Goal: Navigation & Orientation: Find specific page/section

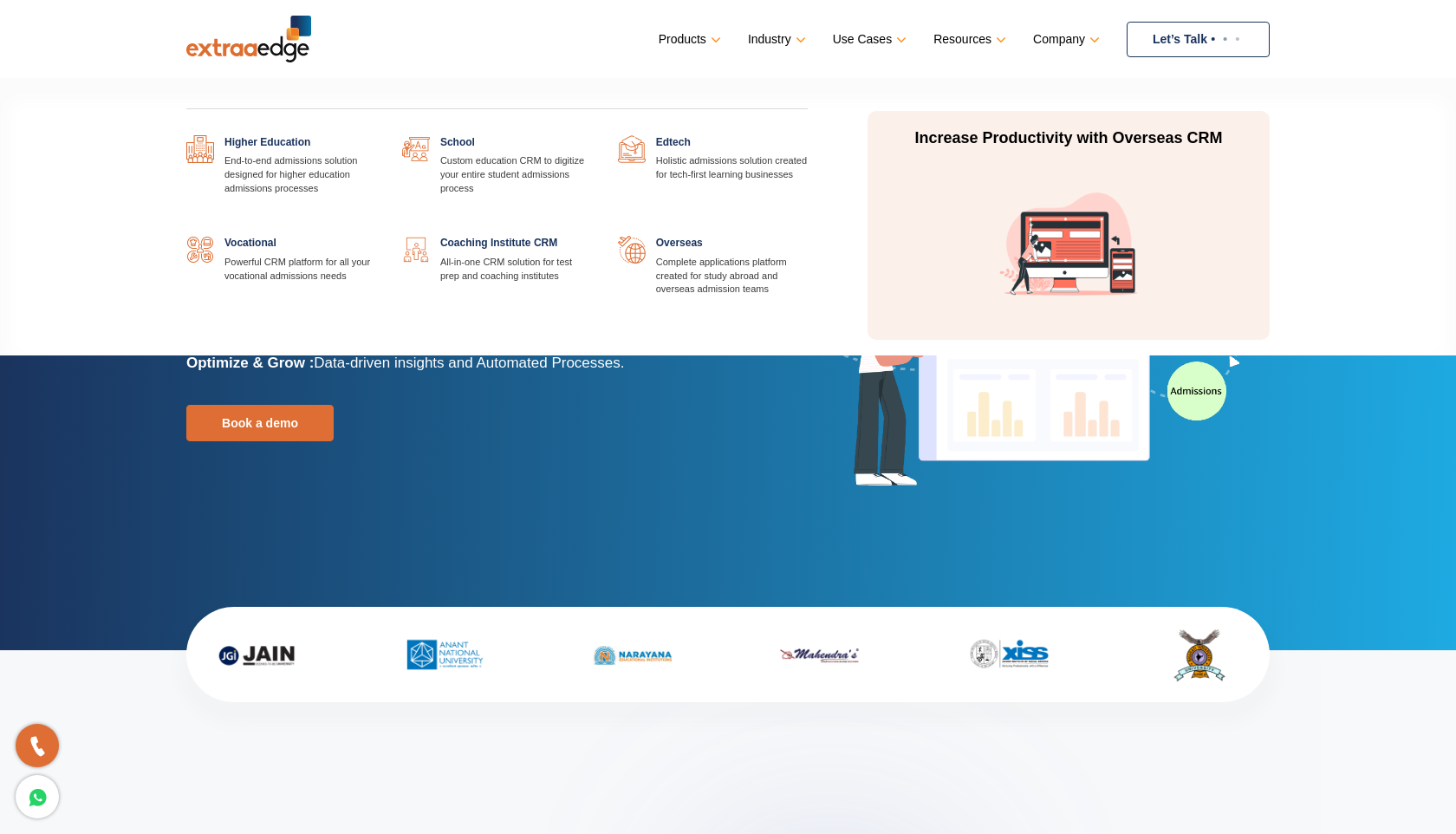
click at [808, 135] on link at bounding box center [808, 135] width 0 height 0
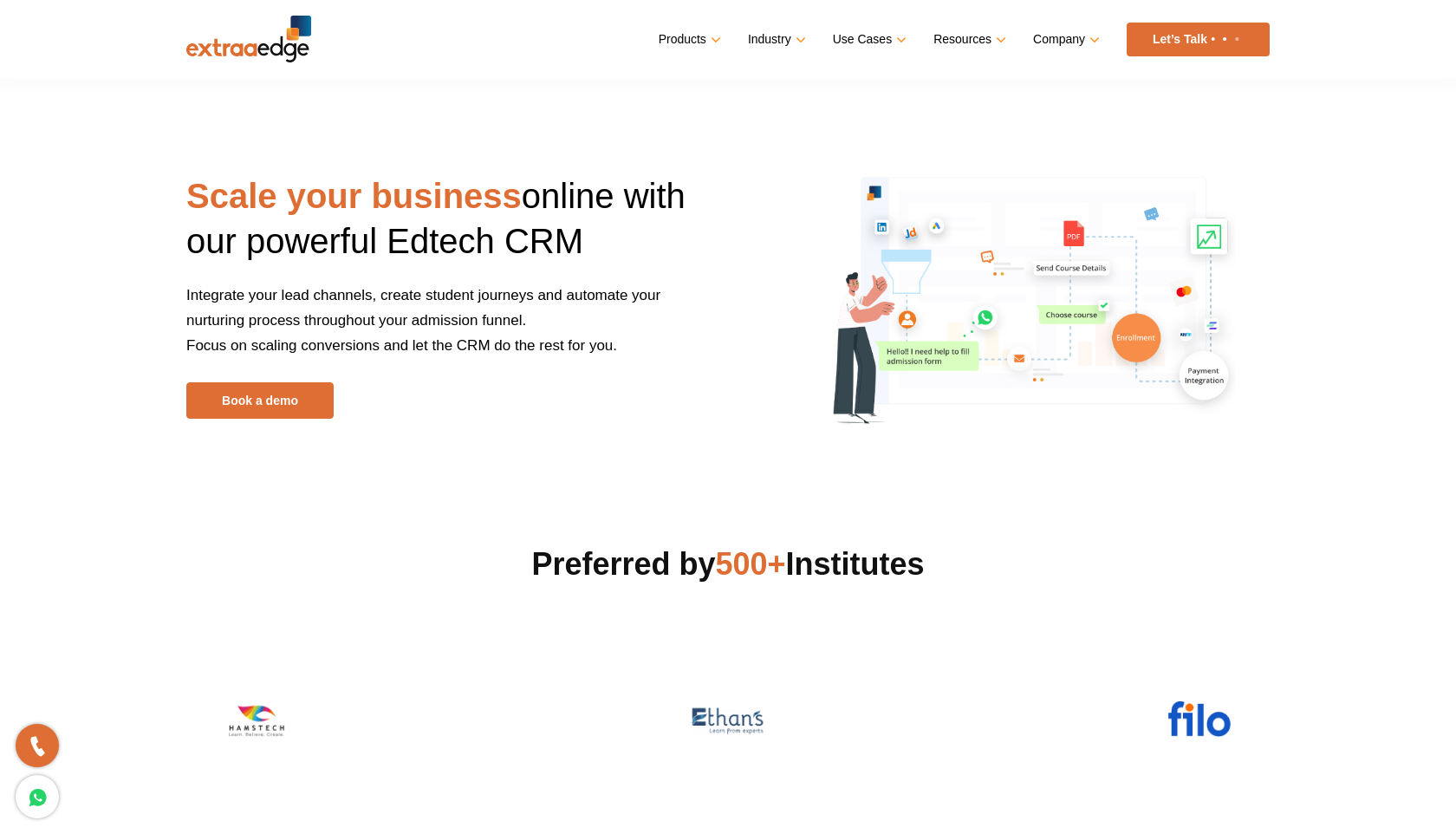
click at [593, 411] on div "Scale your business online with our powerful Edtech CRM Integrate your lead cha…" at bounding box center [450, 295] width 529 height 245
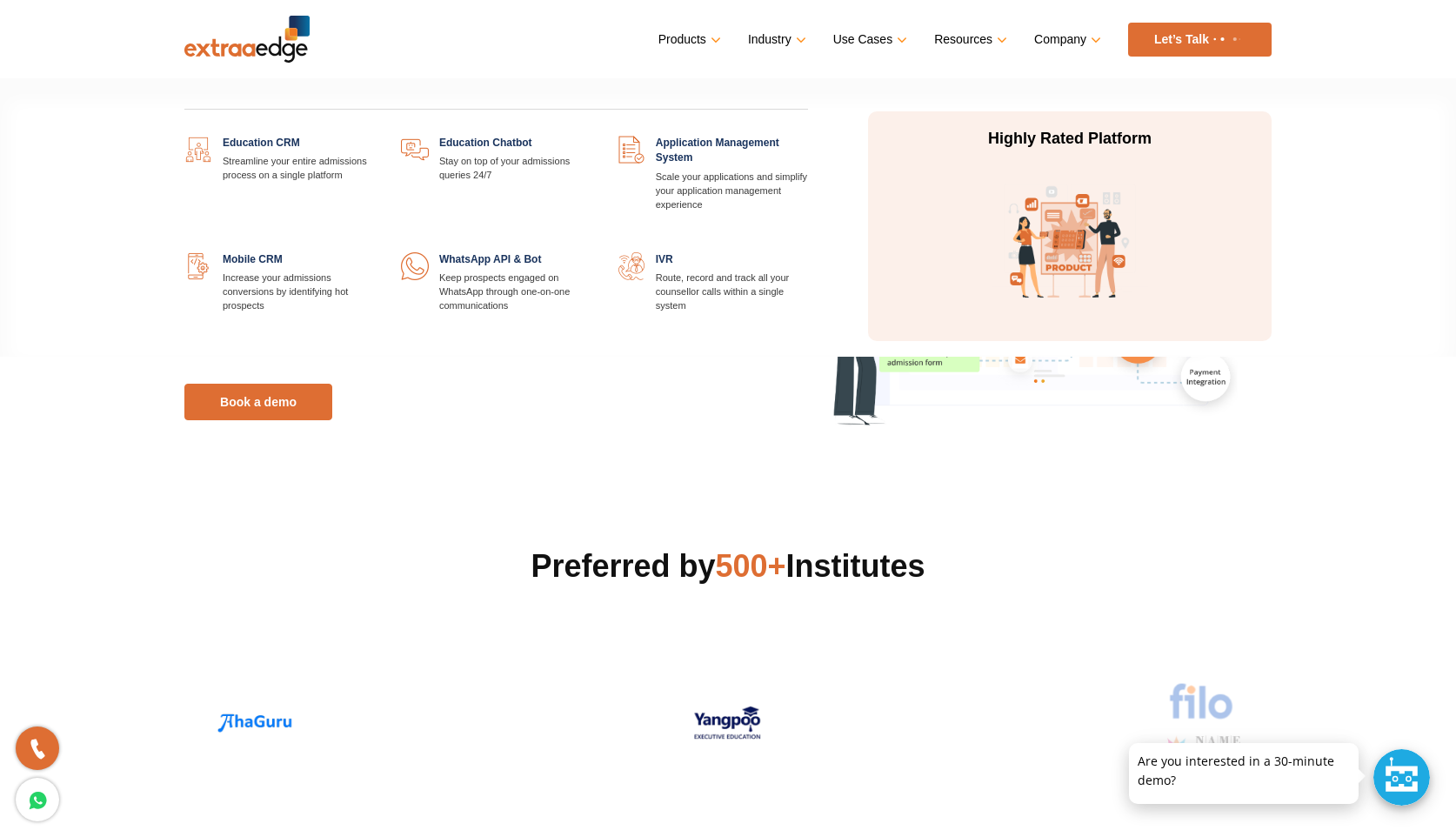
click at [375, 136] on link at bounding box center [375, 136] width 0 height 0
